Goal: Transaction & Acquisition: Subscribe to service/newsletter

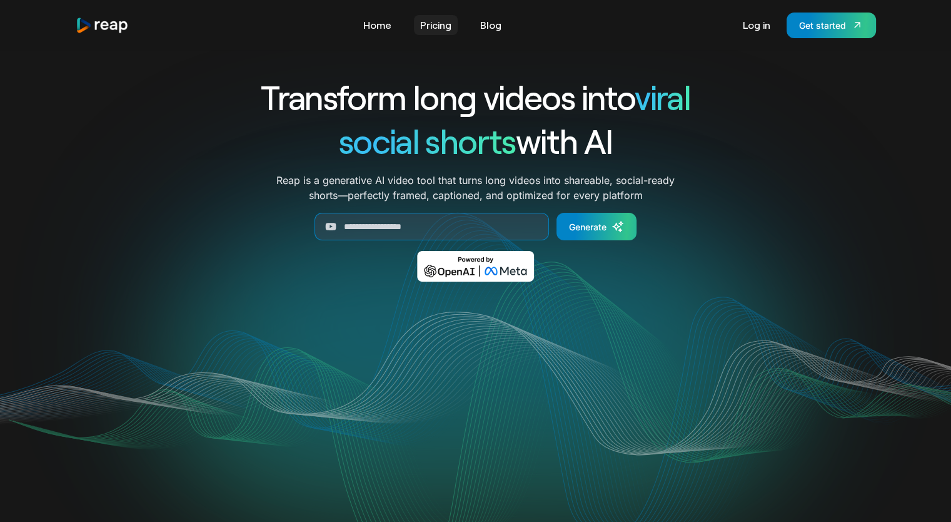
click at [440, 23] on link "Pricing" at bounding box center [436, 25] width 44 height 20
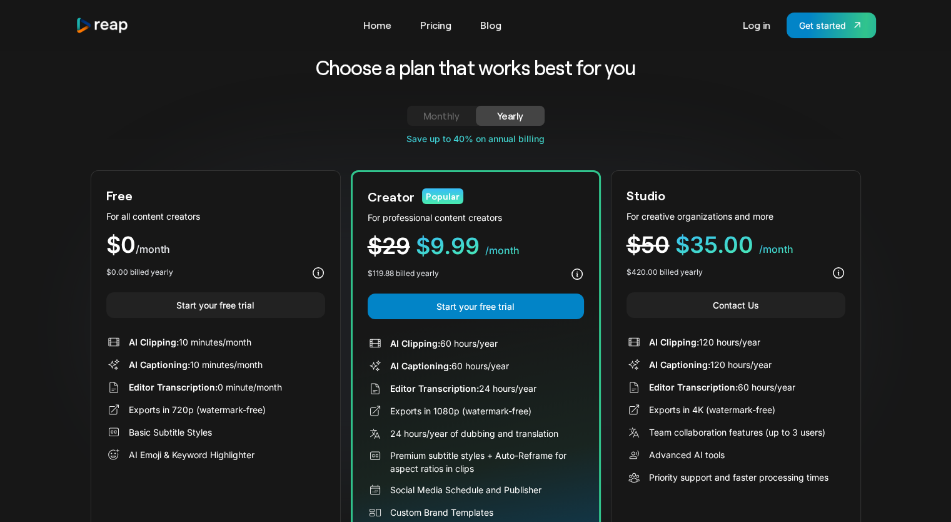
scroll to position [63, 0]
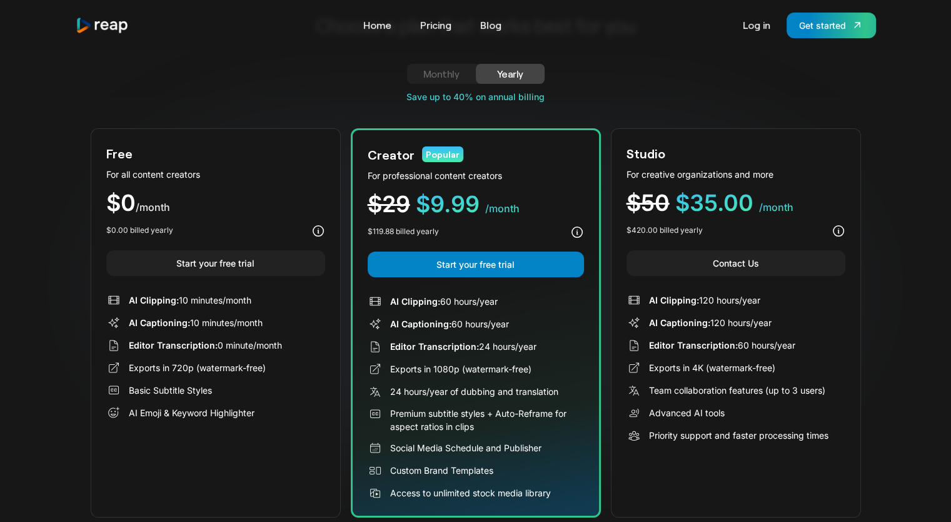
click at [420, 78] on link "Monthly" at bounding box center [441, 74] width 69 height 20
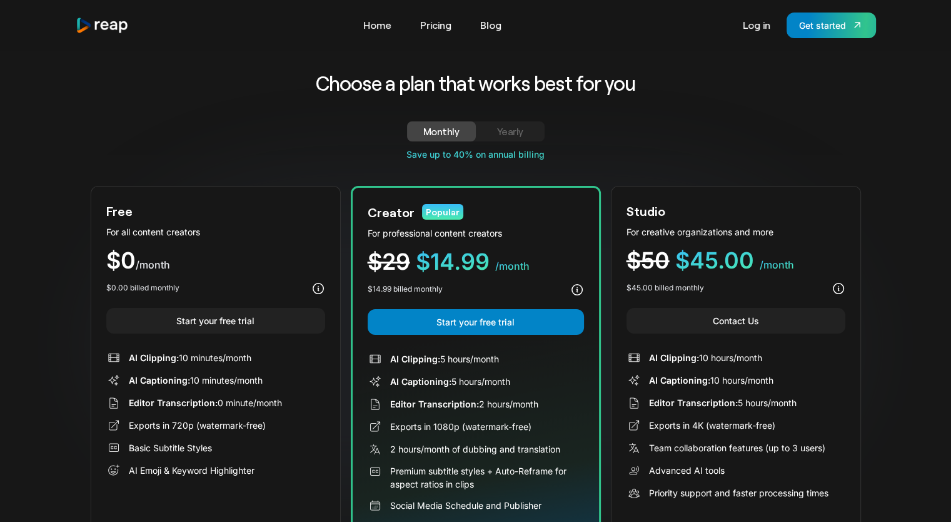
scroll to position [0, 0]
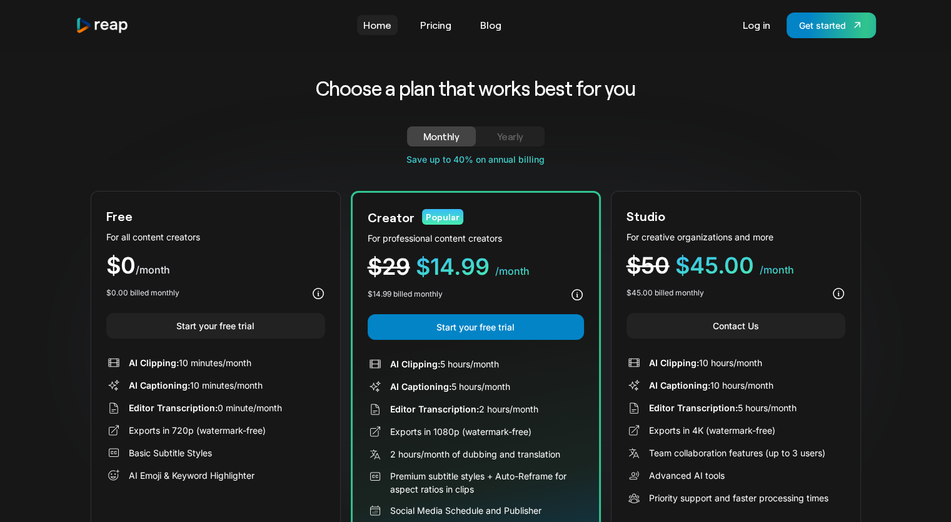
click at [380, 26] on link "Home" at bounding box center [377, 25] width 41 height 20
